Goal: Information Seeking & Learning: Learn about a topic

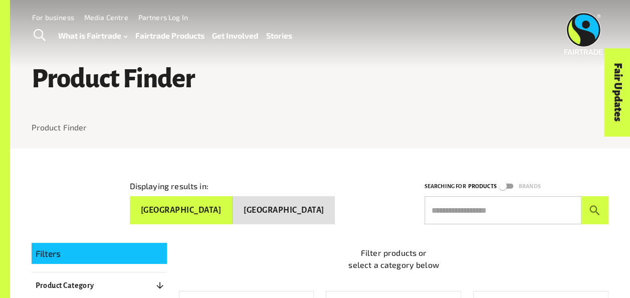
scroll to position [1, 0]
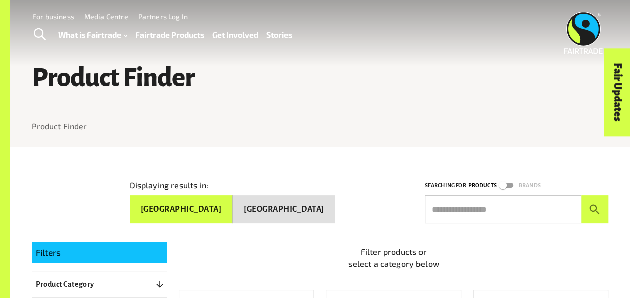
click at [310, 201] on button "[GEOGRAPHIC_DATA]" at bounding box center [284, 209] width 102 height 28
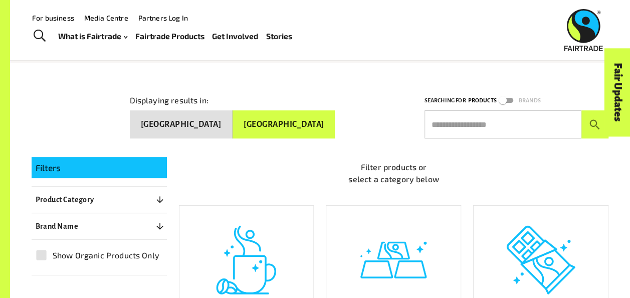
scroll to position [0, 0]
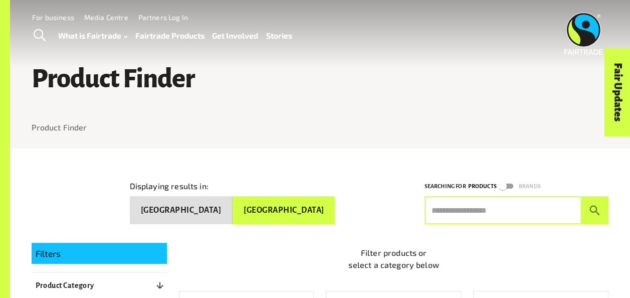
click at [463, 203] on input "text" at bounding box center [503, 210] width 157 height 28
click at [581, 196] on button "submit" at bounding box center [595, 210] width 28 height 28
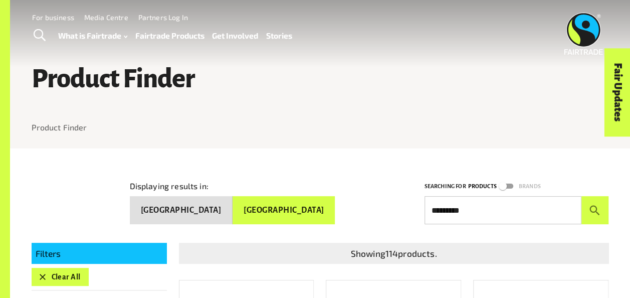
click at [140, 177] on div "Displaying results in: [GEOGRAPHIC_DATA] [GEOGRAPHIC_DATA] Searching for Produc…" at bounding box center [314, 194] width 589 height 60
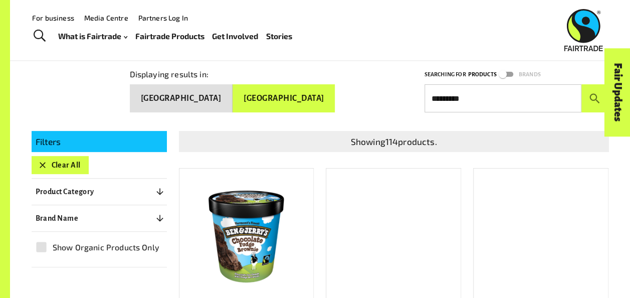
scroll to position [110, 0]
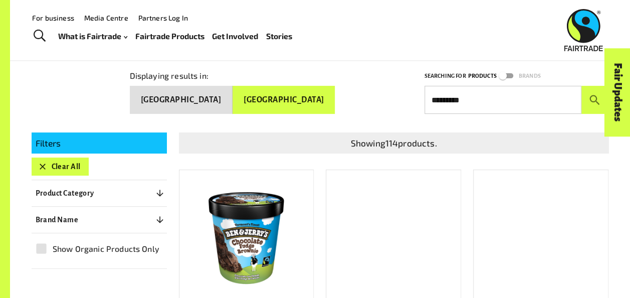
click at [235, 114] on div at bounding box center [320, 123] width 577 height 19
click at [233, 101] on button "[GEOGRAPHIC_DATA]" at bounding box center [181, 100] width 103 height 28
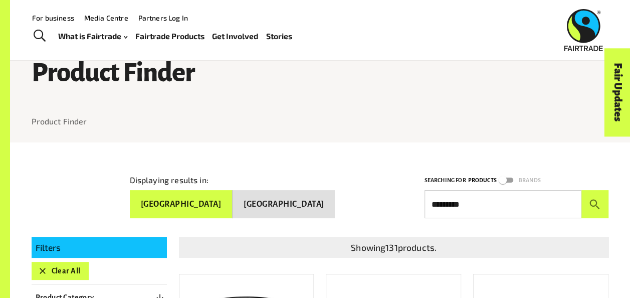
scroll to position [0, 0]
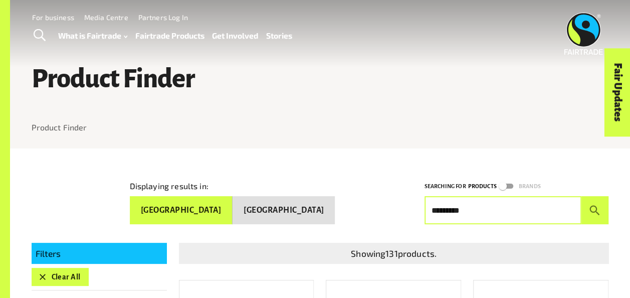
click at [474, 205] on input "*********" at bounding box center [503, 210] width 157 height 28
click at [581, 196] on button "submit" at bounding box center [595, 210] width 28 height 28
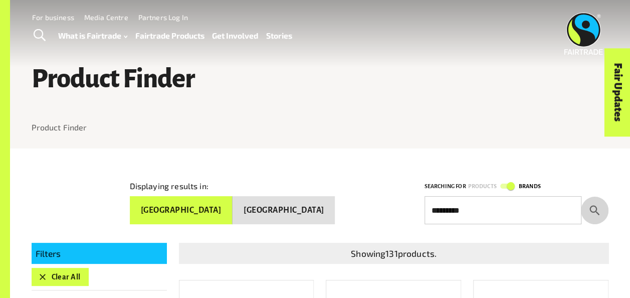
click at [588, 207] on icon "submit" at bounding box center [595, 210] width 14 height 14
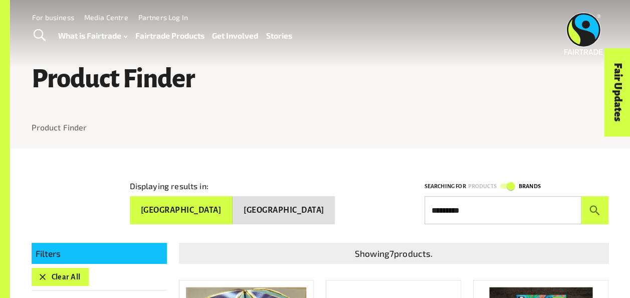
click at [310, 203] on button "[GEOGRAPHIC_DATA]" at bounding box center [284, 210] width 102 height 28
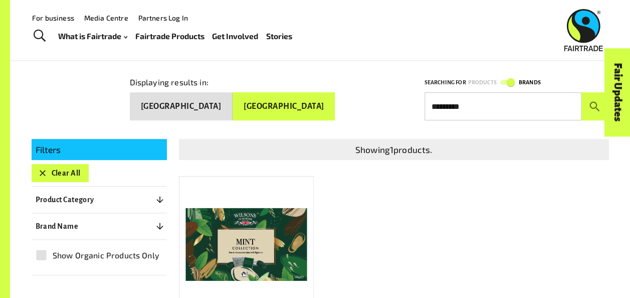
scroll to position [105, 0]
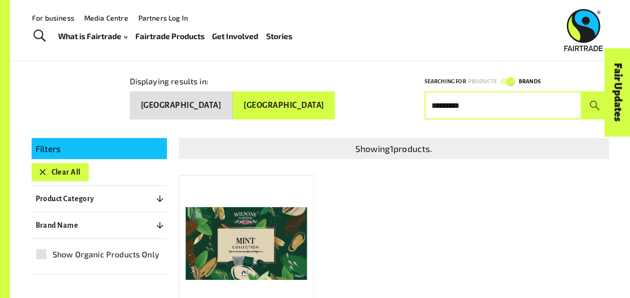
click at [460, 97] on input "*********" at bounding box center [503, 105] width 157 height 28
click at [541, 103] on input "*********" at bounding box center [503, 105] width 157 height 28
type input "*"
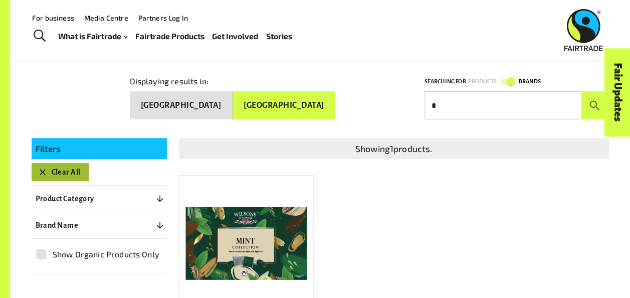
click at [64, 169] on button "Clear All" at bounding box center [60, 172] width 57 height 18
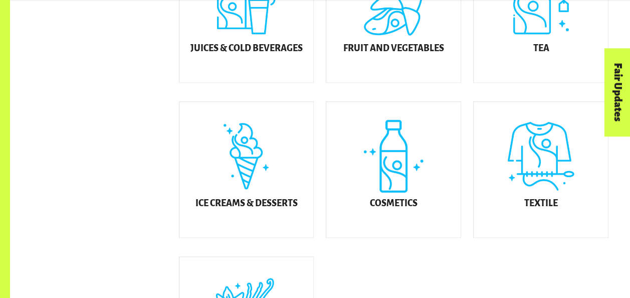
scroll to position [500, 0]
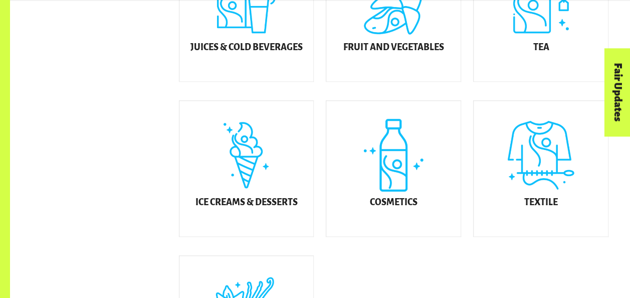
drag, startPoint x: 540, startPoint y: 156, endPoint x: 534, endPoint y: 153, distance: 6.7
click at [540, 156] on div "Textile" at bounding box center [541, 168] width 134 height 135
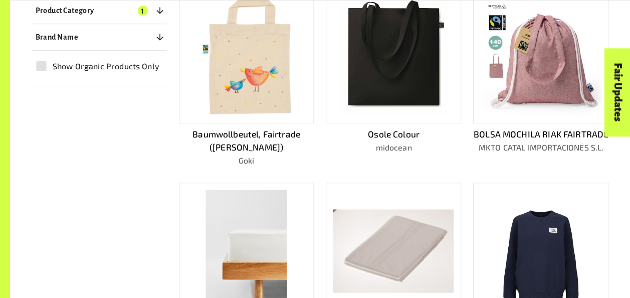
scroll to position [368, 0]
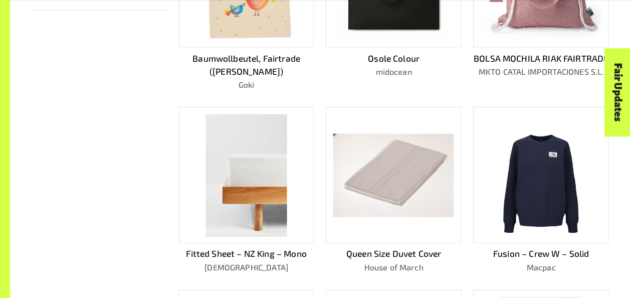
click at [538, 206] on img at bounding box center [540, 175] width 81 height 122
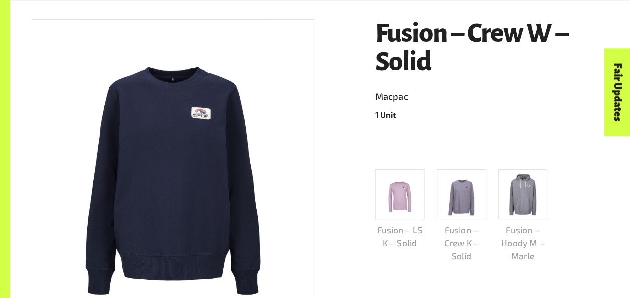
scroll to position [168, 0]
